Goal: Navigation & Orientation: Find specific page/section

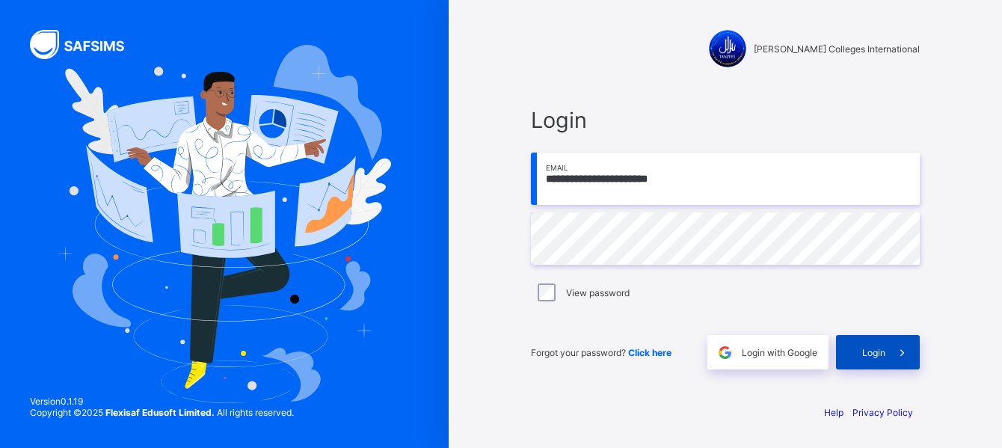
click at [866, 355] on span "Login" at bounding box center [873, 352] width 23 height 11
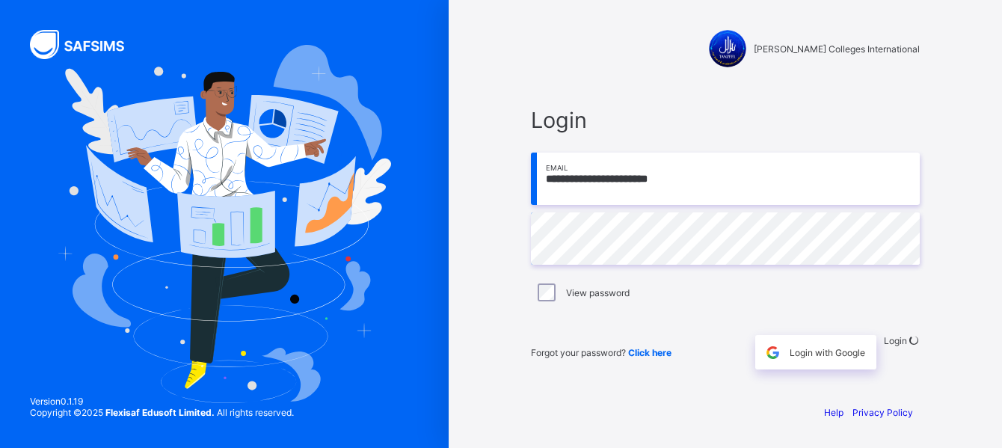
click at [883, 346] on span "Login" at bounding box center [894, 340] width 23 height 11
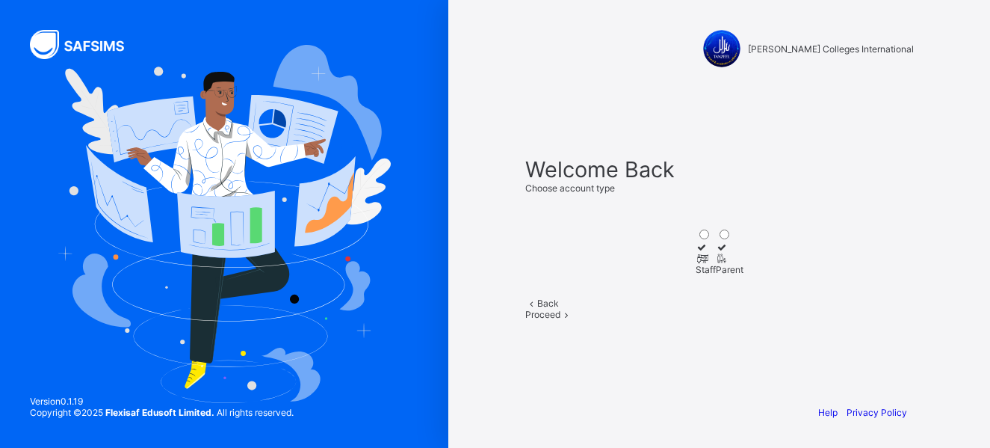
click at [696, 274] on div "Staff" at bounding box center [706, 269] width 20 height 11
click at [696, 253] on div at bounding box center [706, 258] width 20 height 11
click at [696, 275] on div "Staff" at bounding box center [706, 269] width 20 height 11
click at [704, 274] on div "Staff" at bounding box center [706, 269] width 20 height 11
drag, startPoint x: 704, startPoint y: 274, endPoint x: 877, endPoint y: 344, distance: 187.1
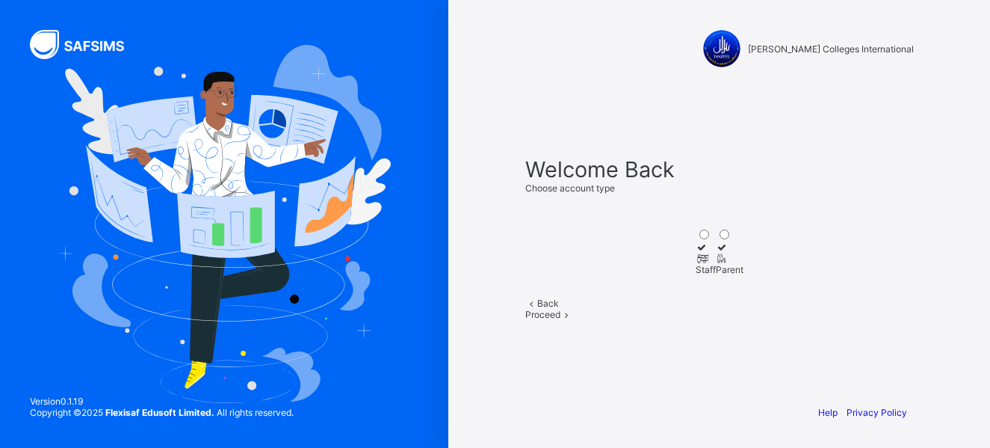
click at [704, 274] on div "Staff" at bounding box center [706, 269] width 20 height 11
click at [696, 275] on div "Staff" at bounding box center [706, 269] width 20 height 11
click at [561, 320] on span "Proceed" at bounding box center [542, 314] width 35 height 11
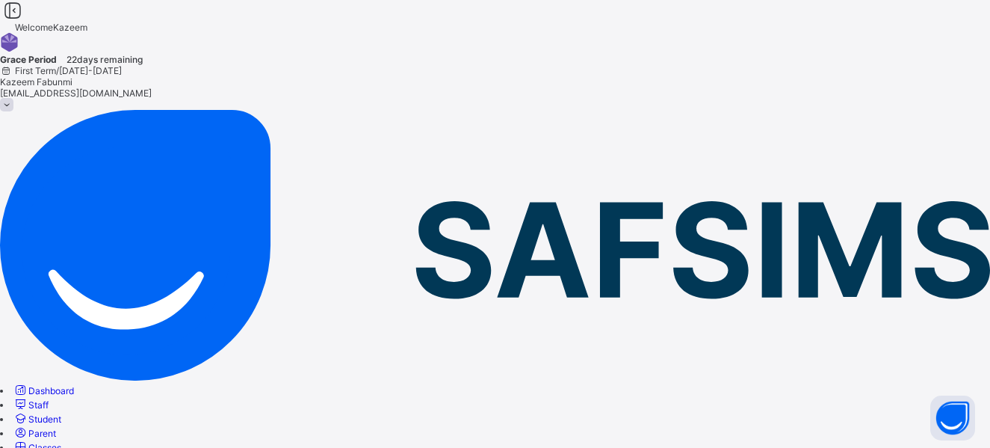
click at [61, 413] on span "Student" at bounding box center [44, 418] width 33 height 11
